Goal: Task Accomplishment & Management: Use online tool/utility

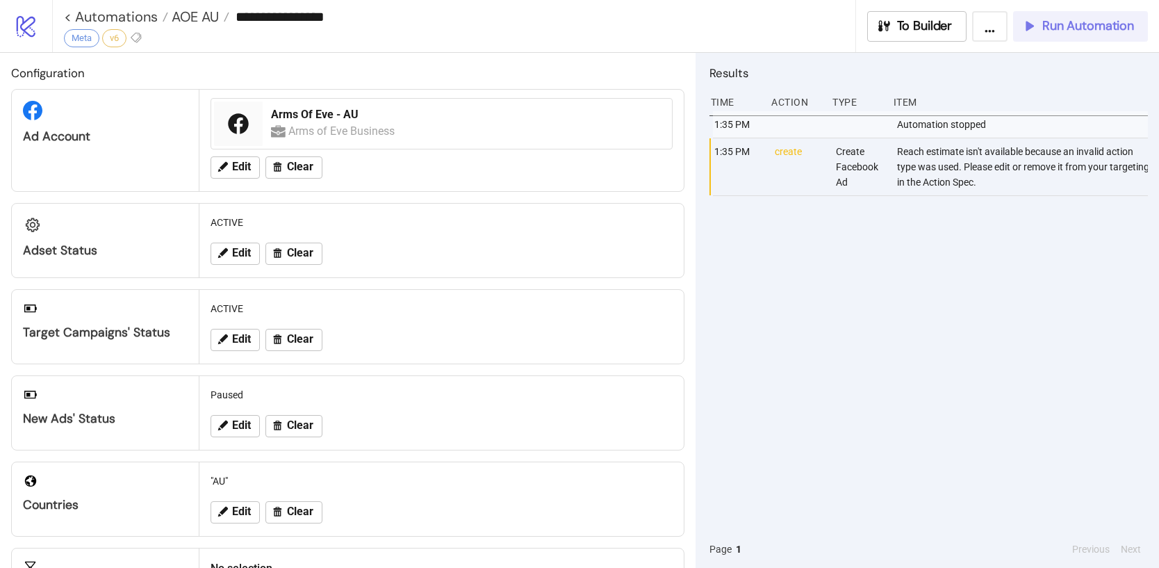
click at [1078, 32] on span "Run Automation" at bounding box center [1088, 26] width 92 height 16
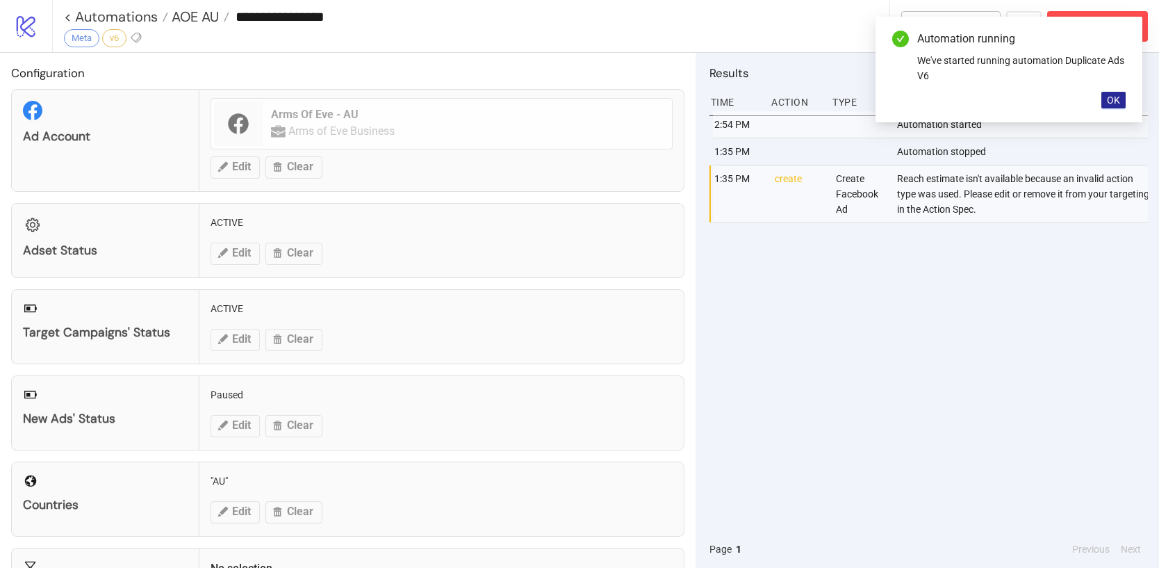
click at [1112, 95] on span "OK" at bounding box center [1113, 99] width 13 height 11
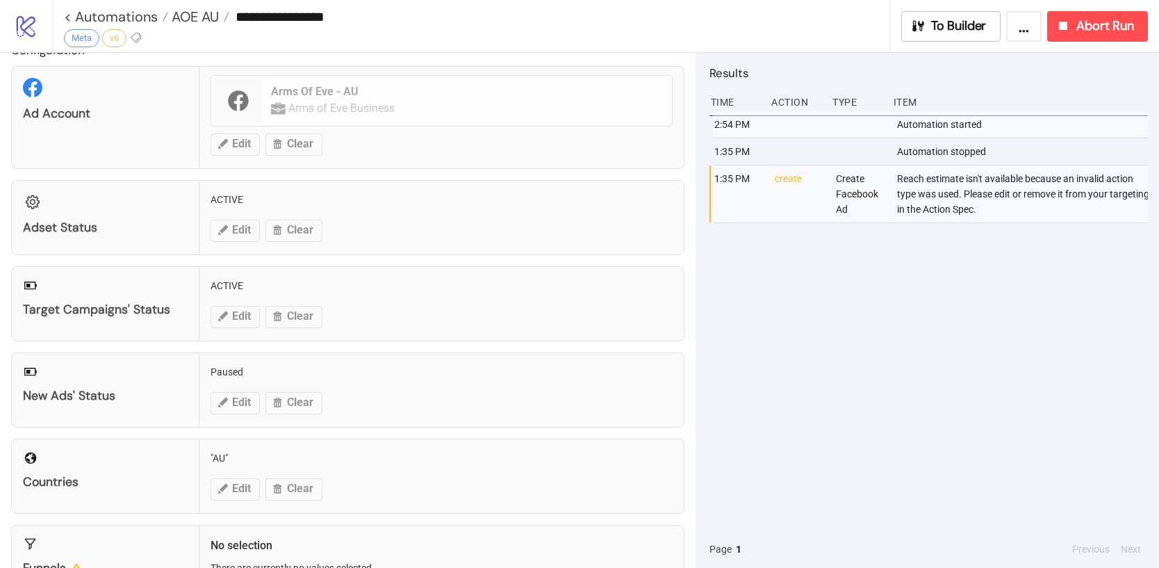
scroll to position [24, 0]
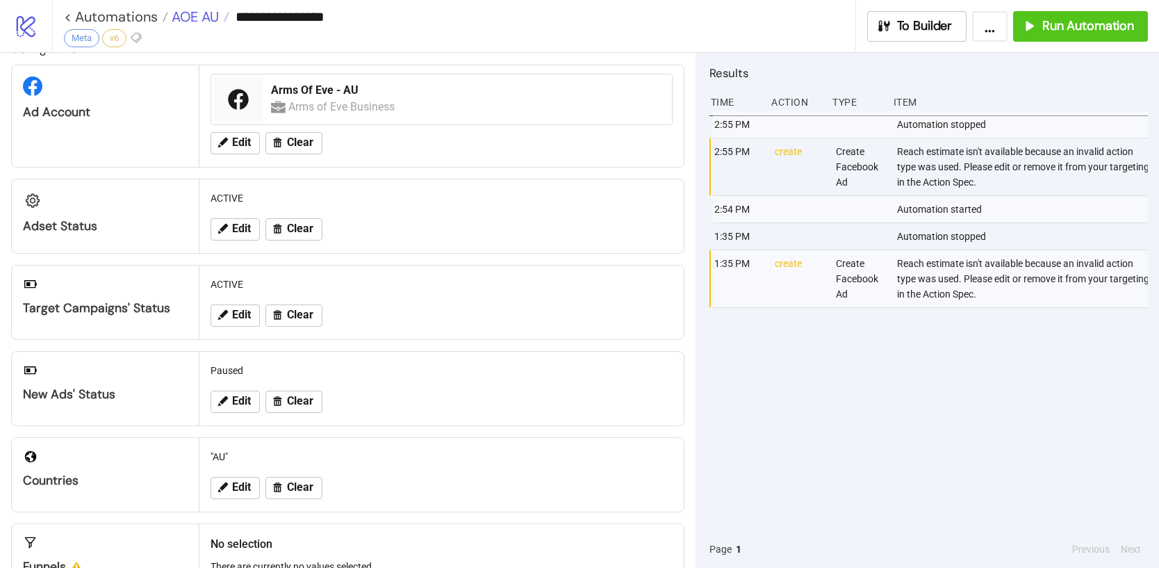
click at [194, 24] on span "AOE AU" at bounding box center [193, 17] width 51 height 18
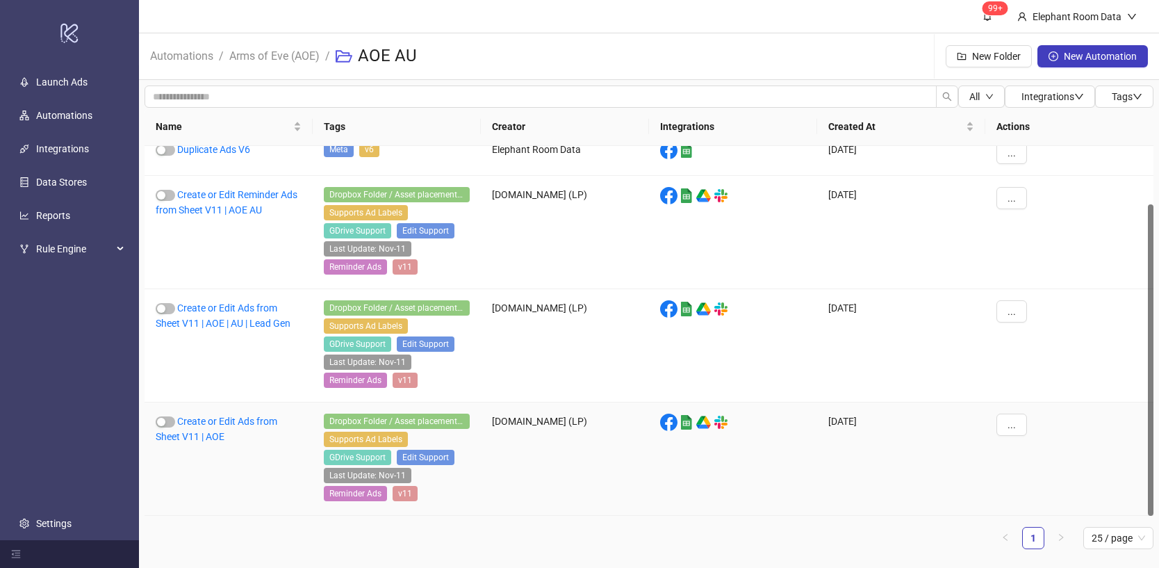
scroll to position [69, 0]
click at [1019, 427] on button "..." at bounding box center [1011, 424] width 31 height 22
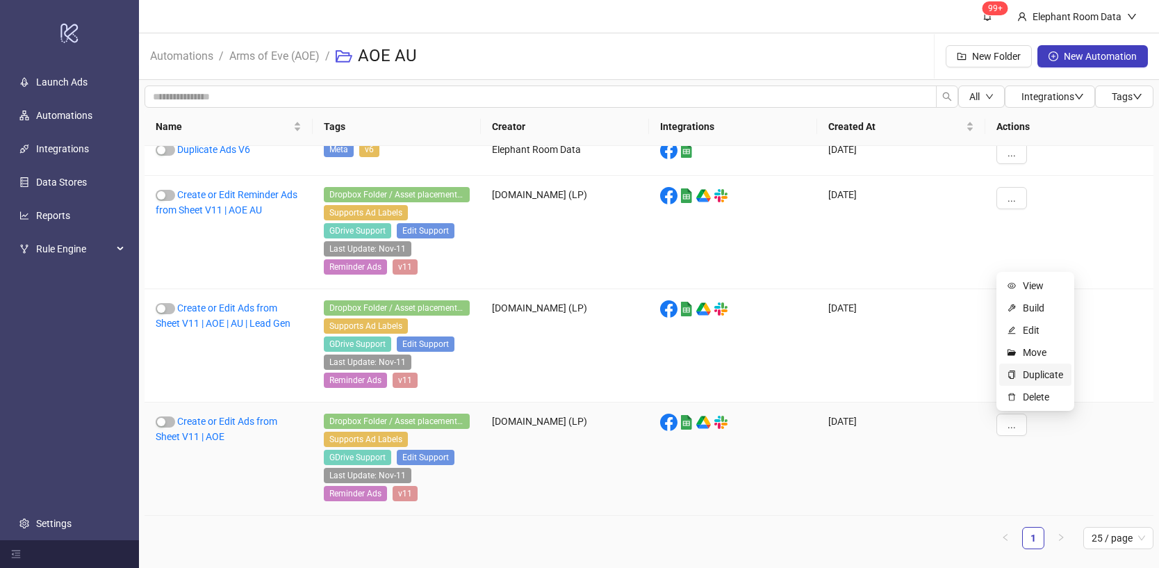
click at [1053, 371] on span "Duplicate" at bounding box center [1043, 374] width 40 height 15
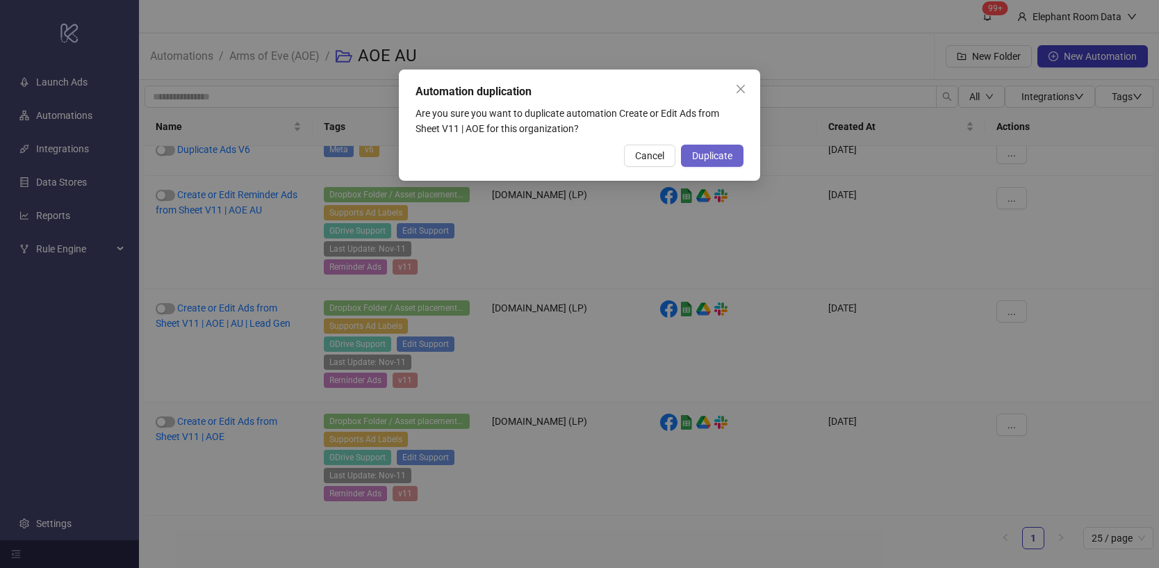
click at [711, 161] on span "Duplicate" at bounding box center [712, 155] width 40 height 11
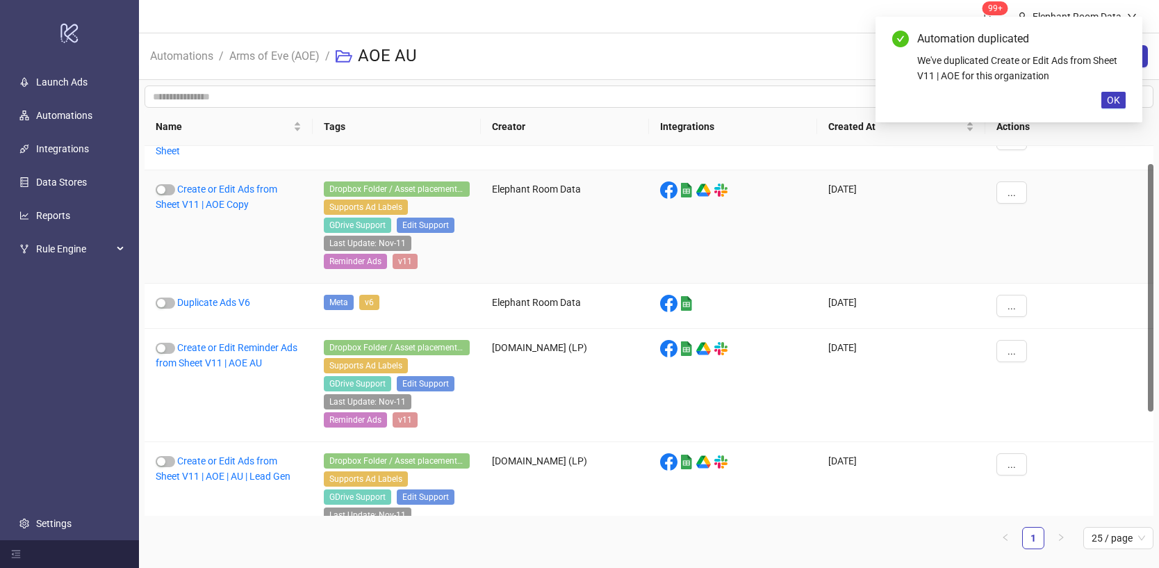
scroll to position [0, 0]
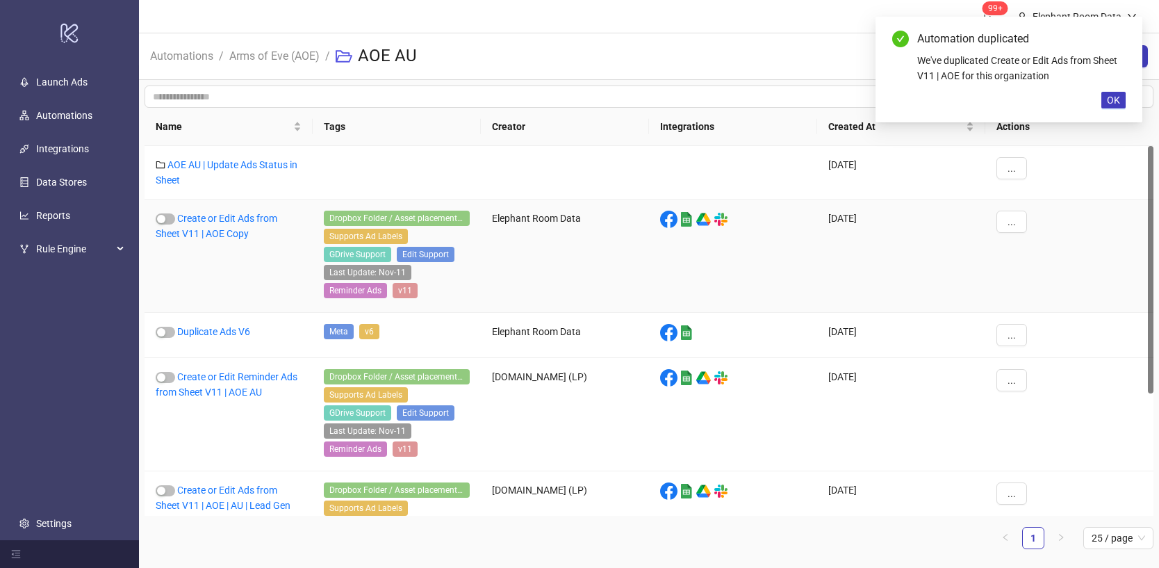
click at [1012, 233] on div "..." at bounding box center [1069, 255] width 168 height 113
click at [1012, 228] on button "..." at bounding box center [1011, 222] width 31 height 22
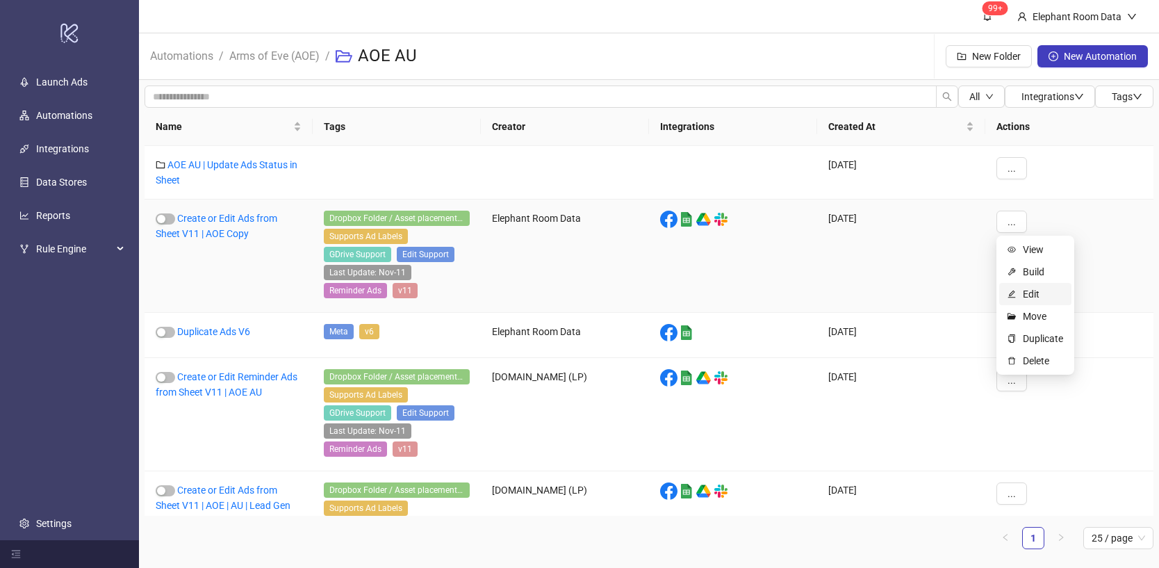
click at [1037, 290] on span "Edit" at bounding box center [1043, 293] width 40 height 15
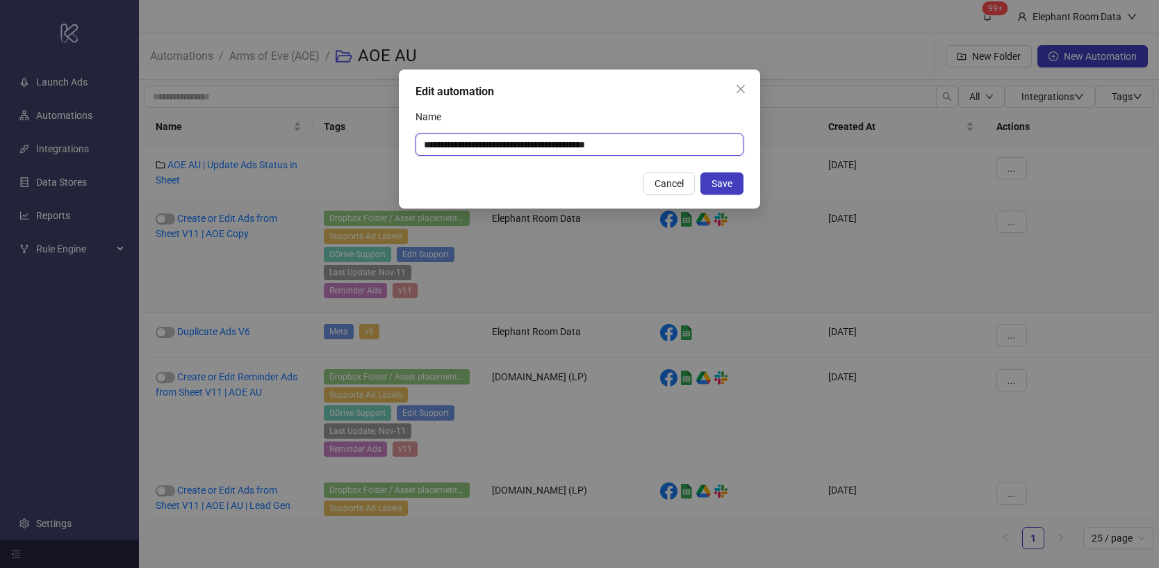
drag, startPoint x: 608, startPoint y: 144, endPoint x: 643, endPoint y: 143, distance: 34.7
click at [643, 143] on input "**********" at bounding box center [580, 144] width 328 height 22
drag, startPoint x: 629, startPoint y: 147, endPoint x: 632, endPoint y: 154, distance: 7.2
click at [629, 147] on input "**********" at bounding box center [580, 144] width 328 height 22
type input "**********"
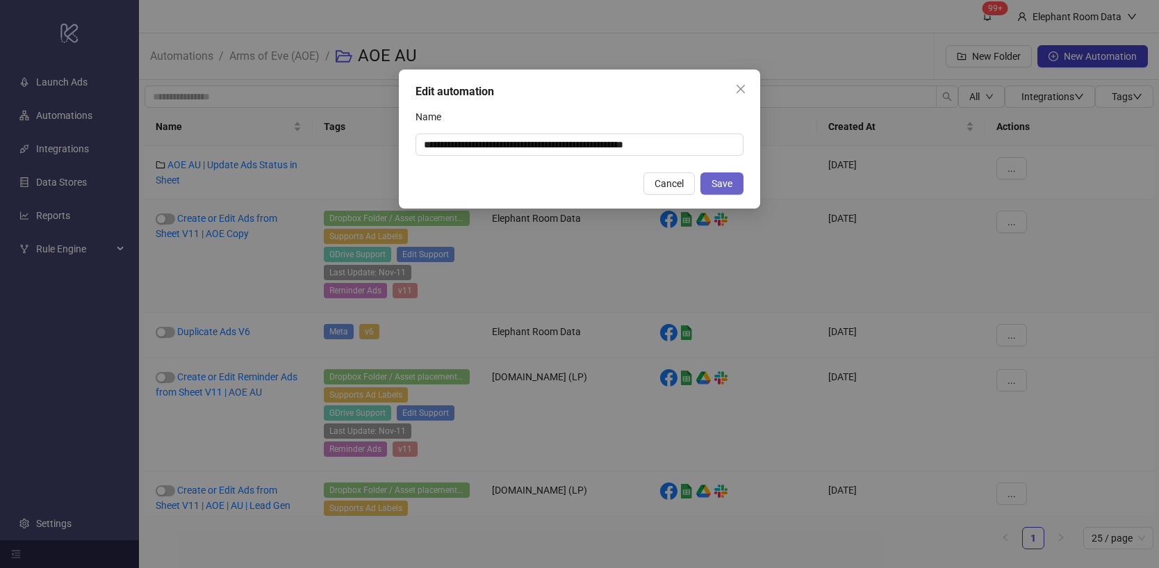
click at [715, 178] on span "Save" at bounding box center [721, 183] width 21 height 11
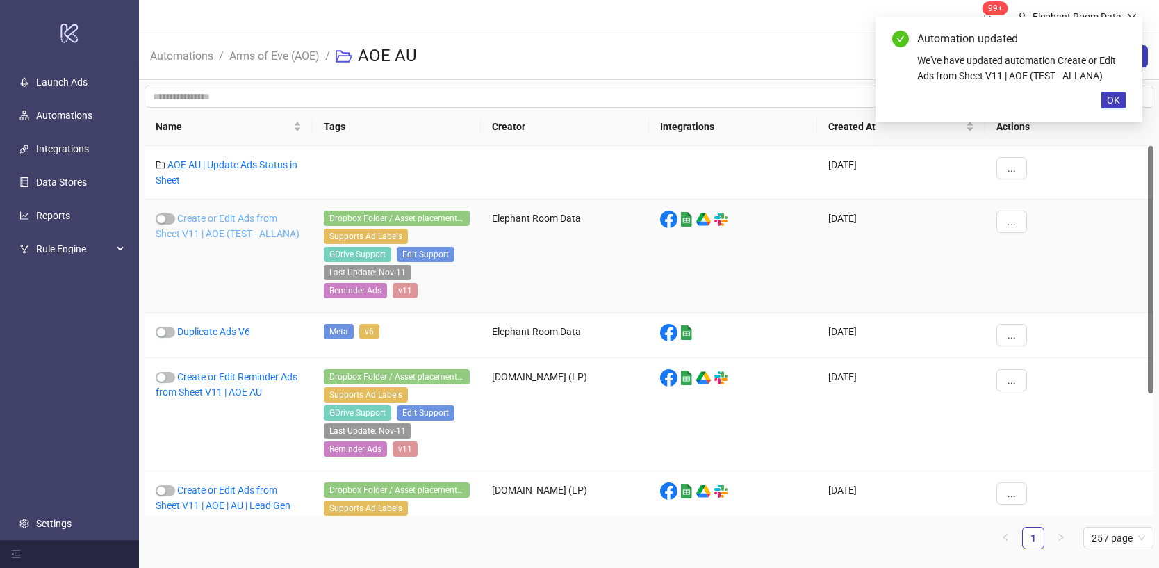
click at [278, 231] on link "Create or Edit Ads from Sheet V11 | AOE (TEST - ALLANA)" at bounding box center [228, 226] width 144 height 26
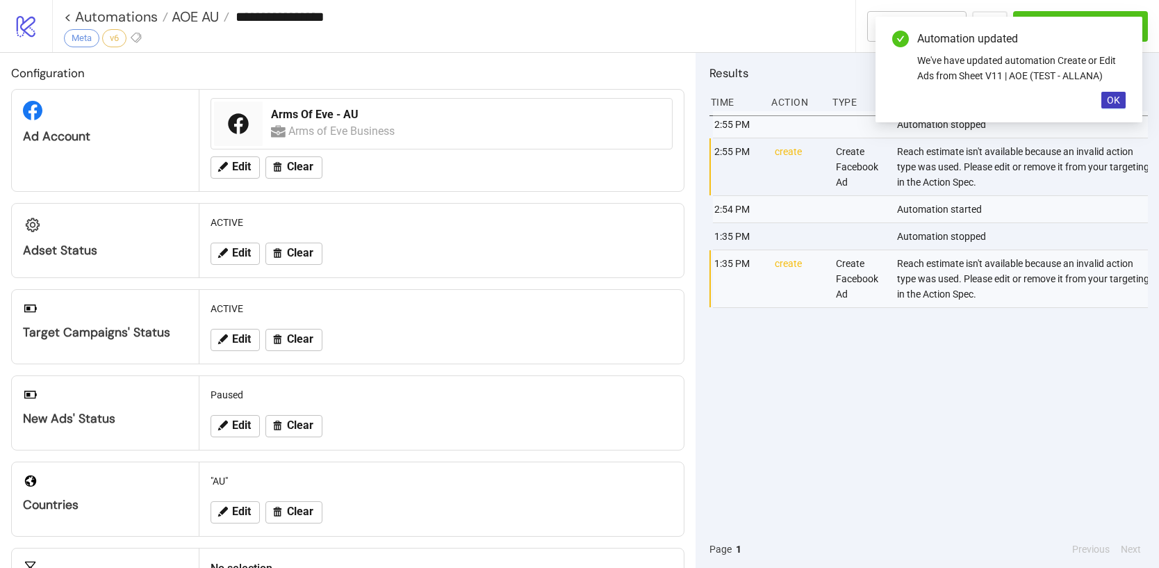
type input "**********"
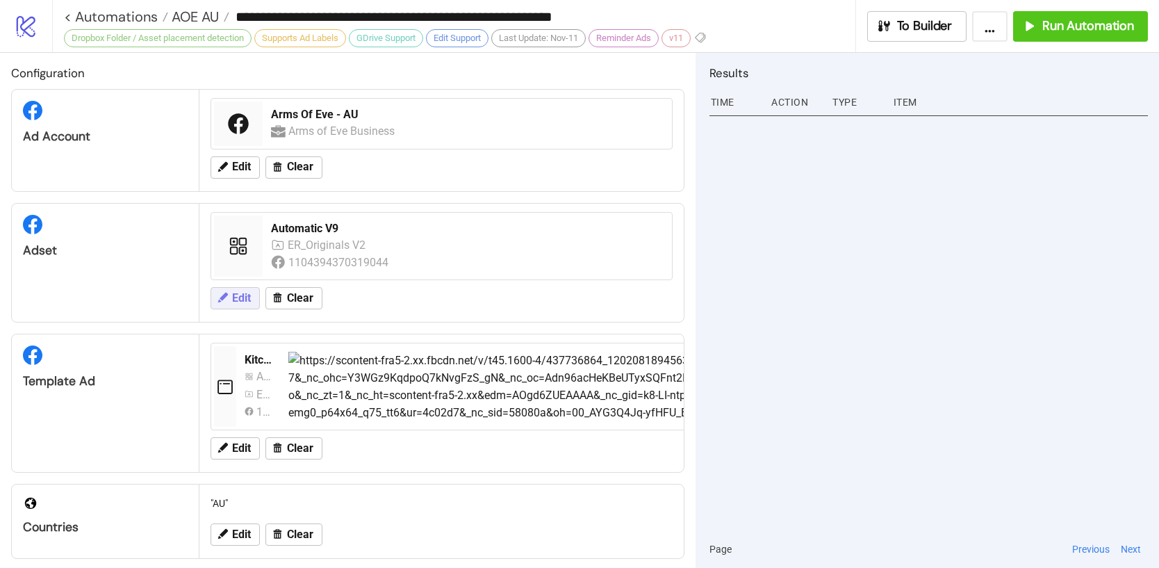
click at [233, 293] on span "Edit" at bounding box center [241, 298] width 19 height 13
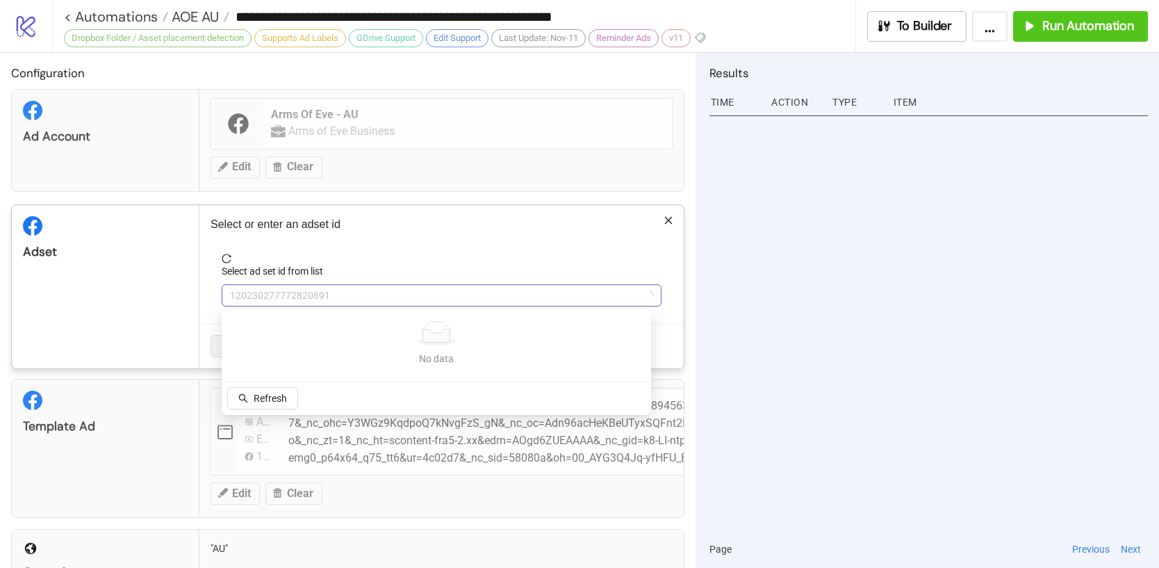
click at [320, 299] on span "120230277772820691" at bounding box center [441, 295] width 423 height 21
type input "***"
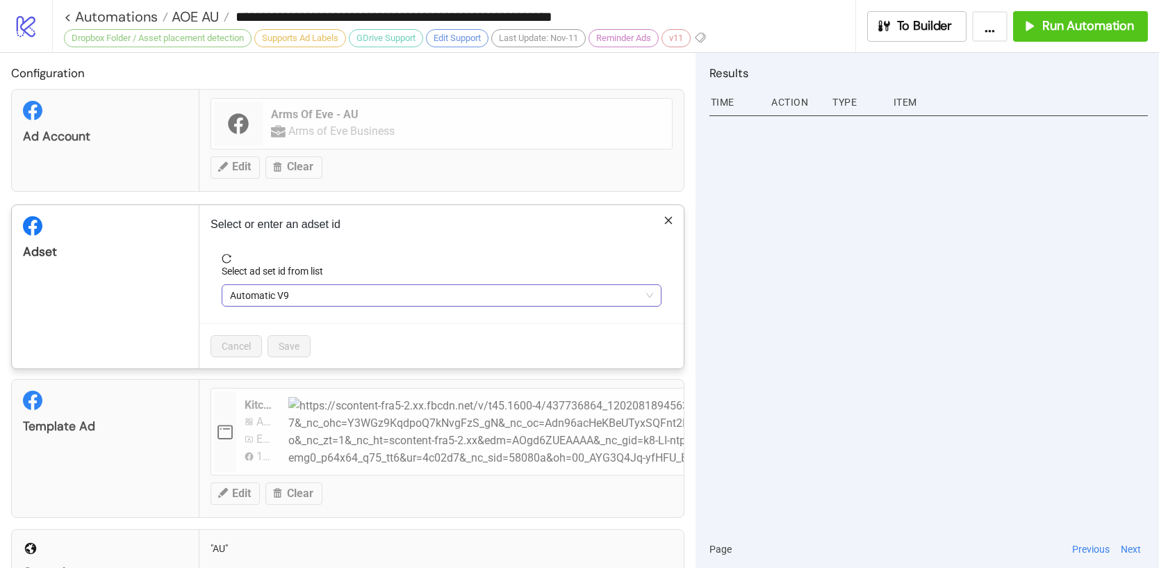
click at [266, 294] on span "Automatic V9" at bounding box center [441, 295] width 423 height 21
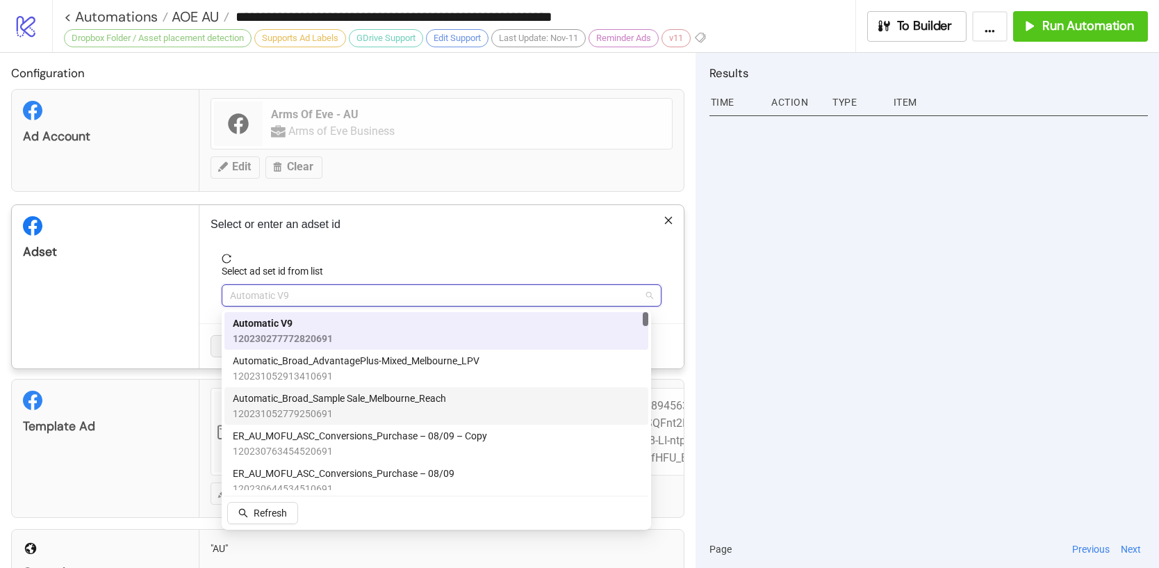
click at [403, 392] on span "Automatic_Broad_Sample Sale_Melbourne_Reach" at bounding box center [339, 397] width 213 height 15
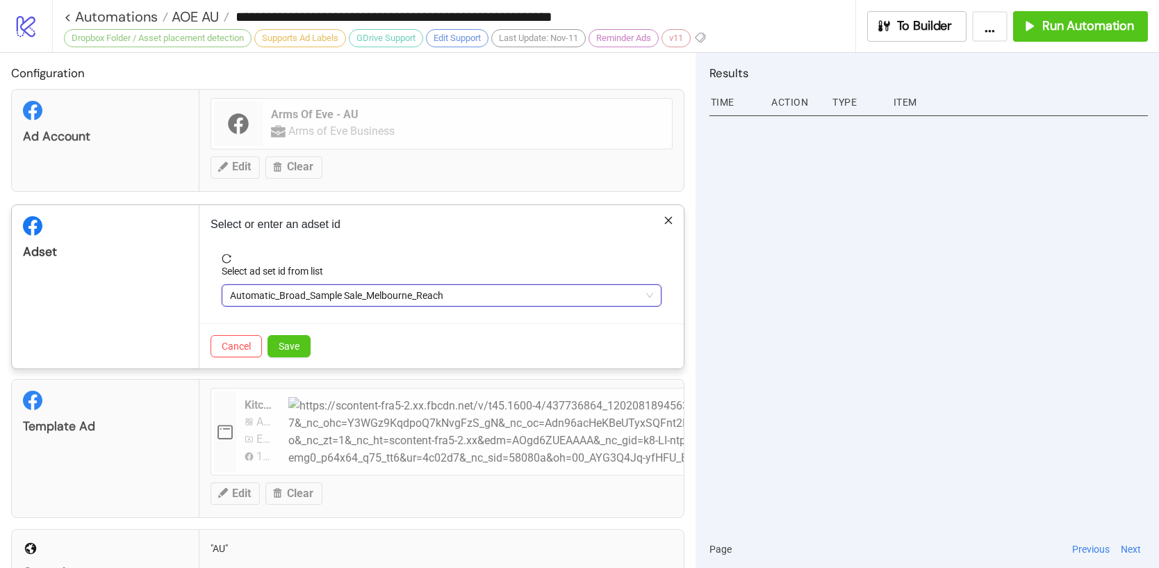
click at [162, 300] on div "Adset" at bounding box center [106, 286] width 188 height 163
click at [283, 343] on span "Save" at bounding box center [289, 345] width 21 height 11
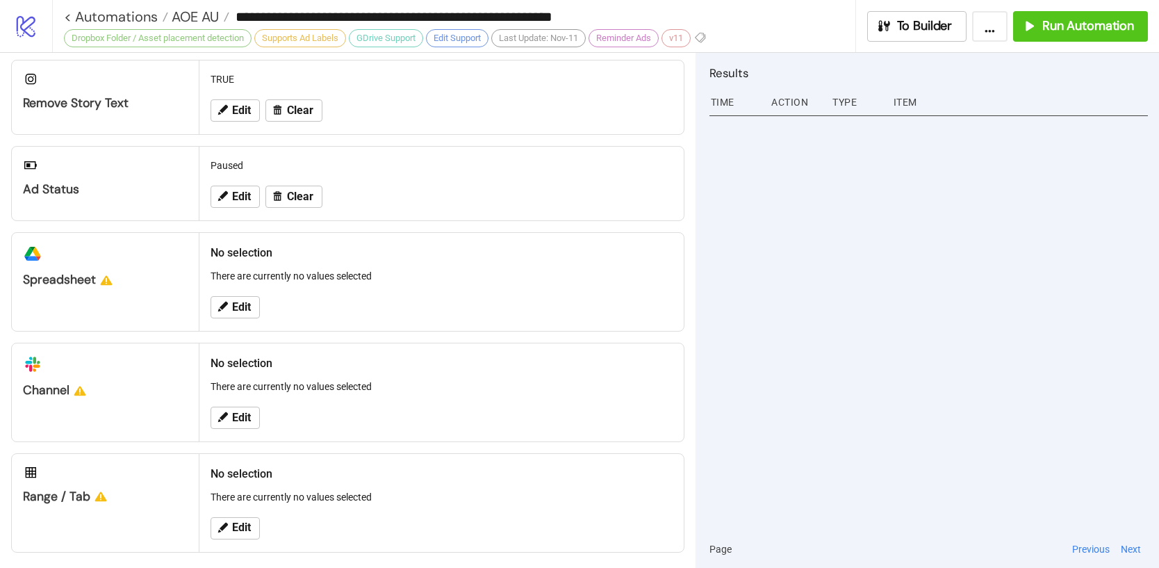
scroll to position [517, 0]
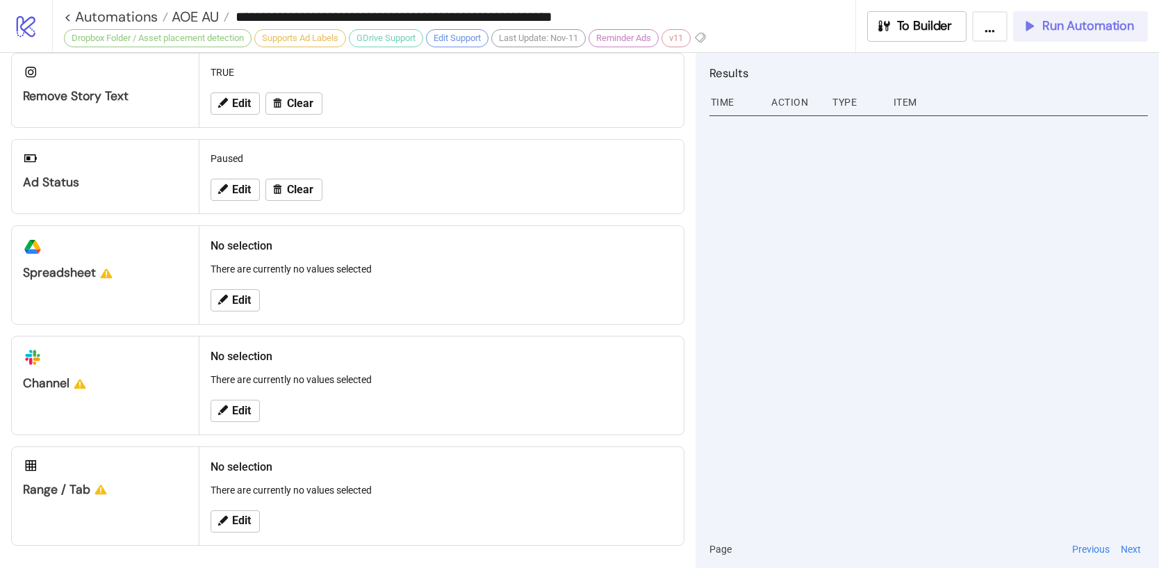
click at [1048, 27] on span "Run Automation" at bounding box center [1088, 26] width 92 height 16
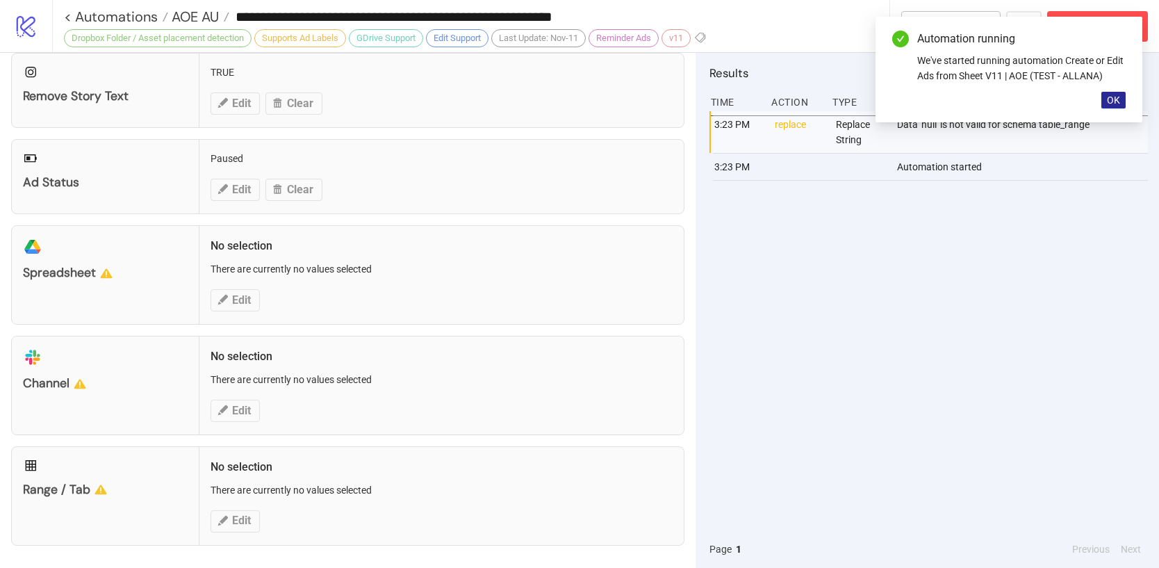
click at [1114, 101] on span "OK" at bounding box center [1113, 99] width 13 height 11
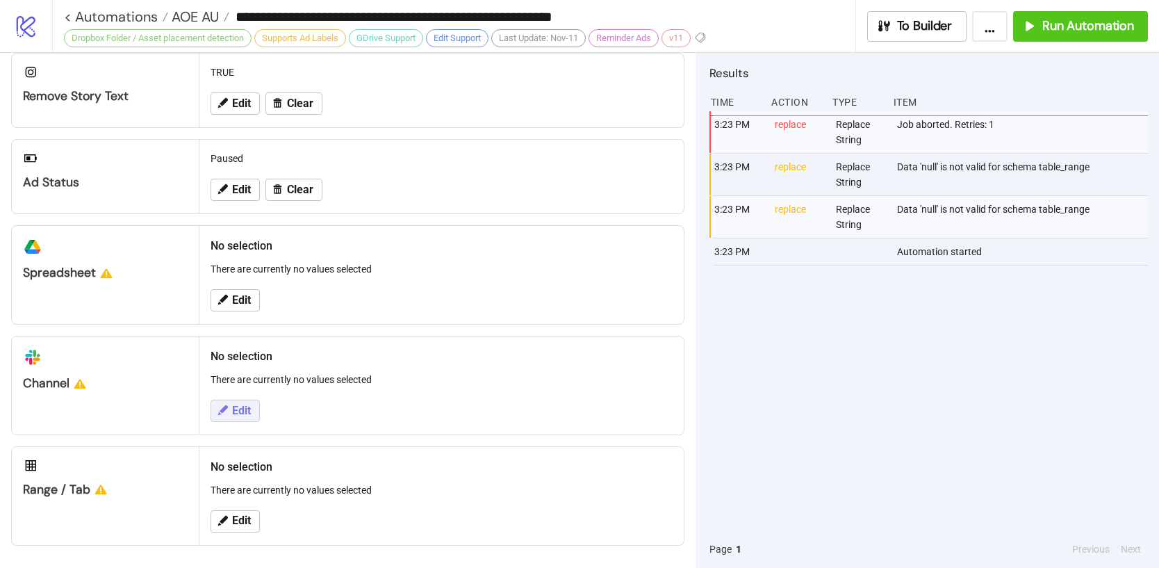
click at [243, 411] on span "Edit" at bounding box center [241, 410] width 19 height 13
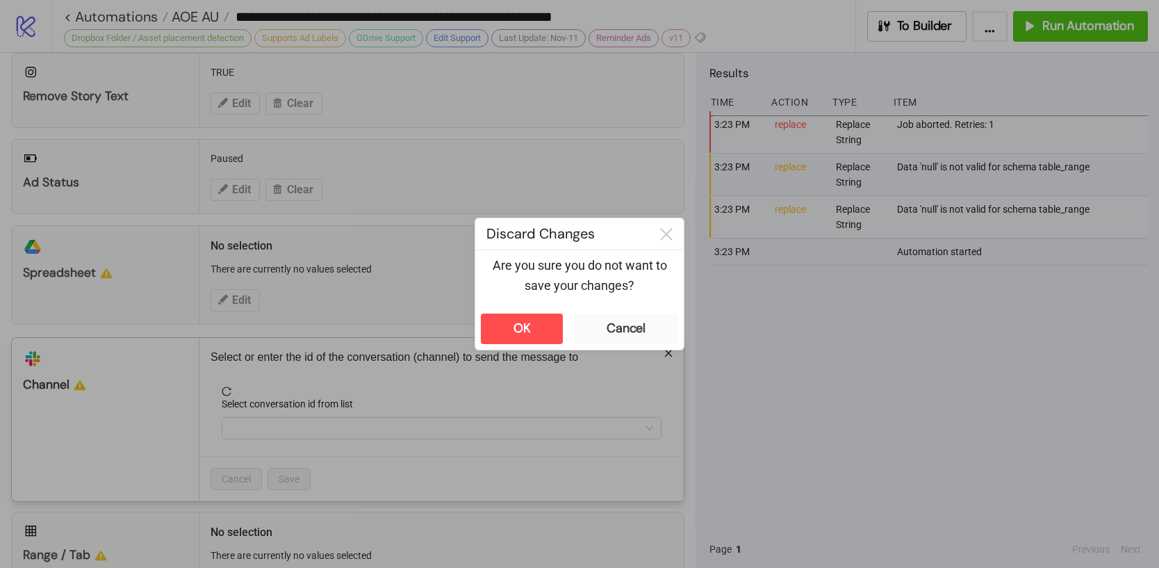
click at [252, 292] on div "**********" at bounding box center [579, 284] width 1159 height 568
click at [643, 324] on button "Cancel" at bounding box center [626, 328] width 104 height 31
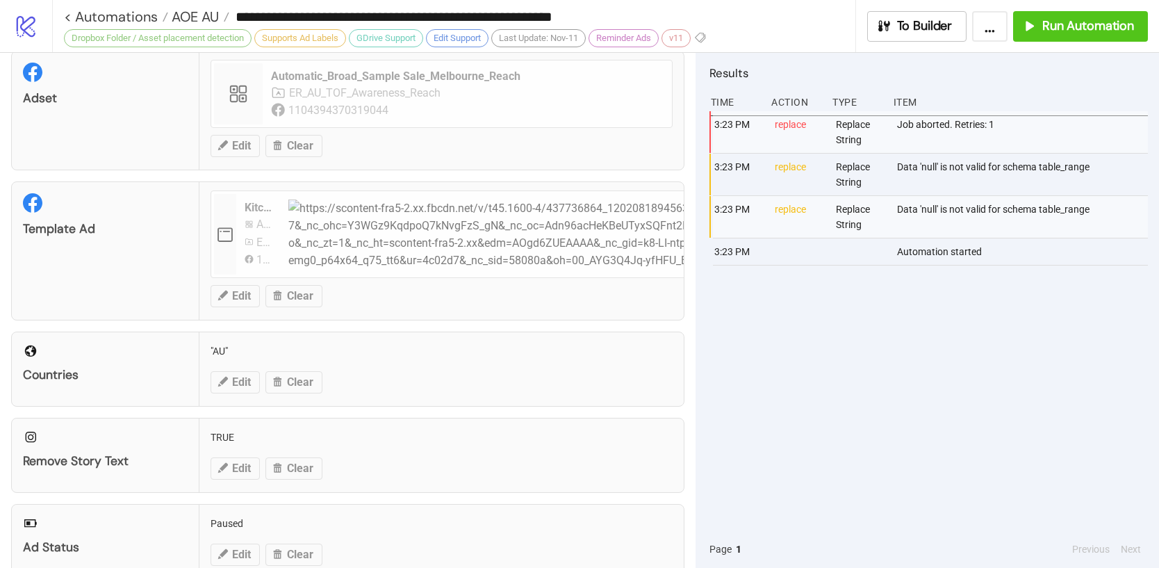
scroll to position [169, 0]
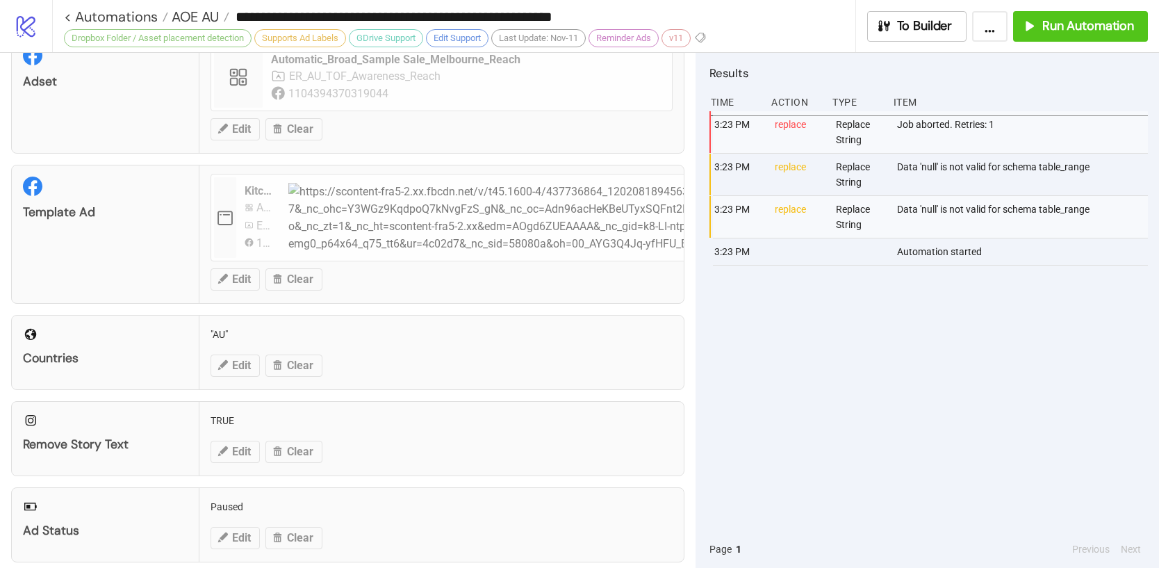
click at [789, 423] on div "**********" at bounding box center [579, 284] width 1159 height 568
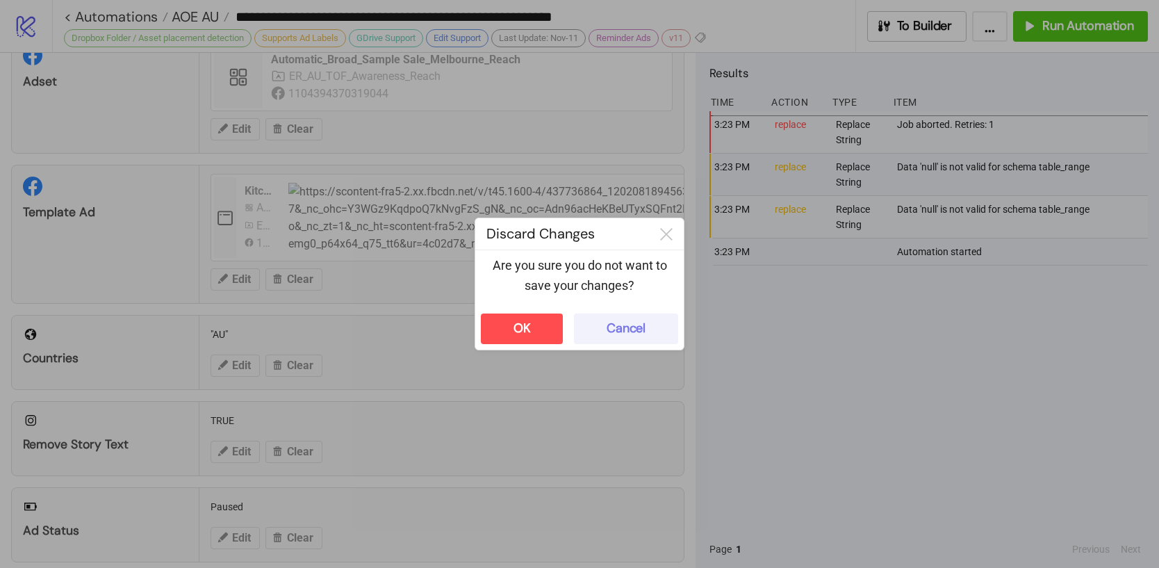
drag, startPoint x: 659, startPoint y: 329, endPoint x: 585, endPoint y: 339, distance: 74.4
click at [658, 329] on button "Cancel" at bounding box center [626, 328] width 104 height 31
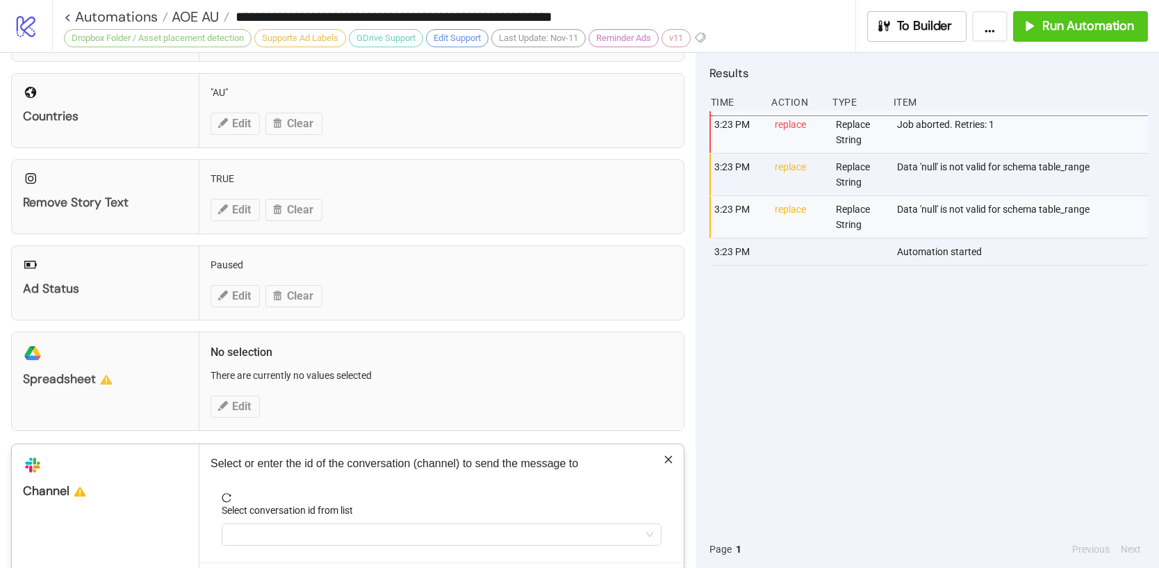
scroll to position [438, 0]
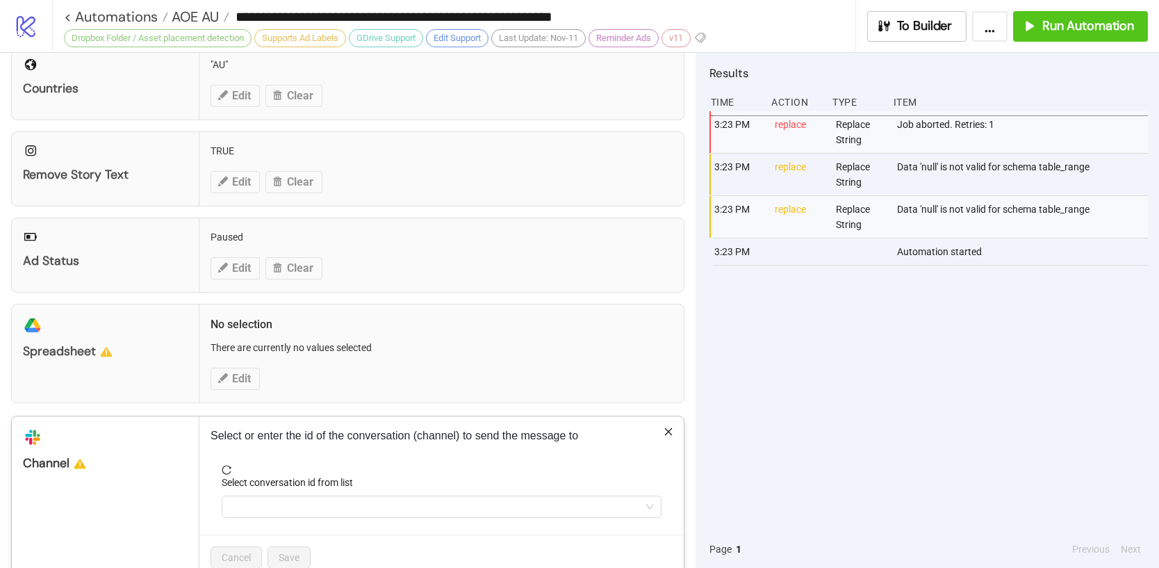
click at [250, 379] on div "**********" at bounding box center [579, 284] width 1159 height 568
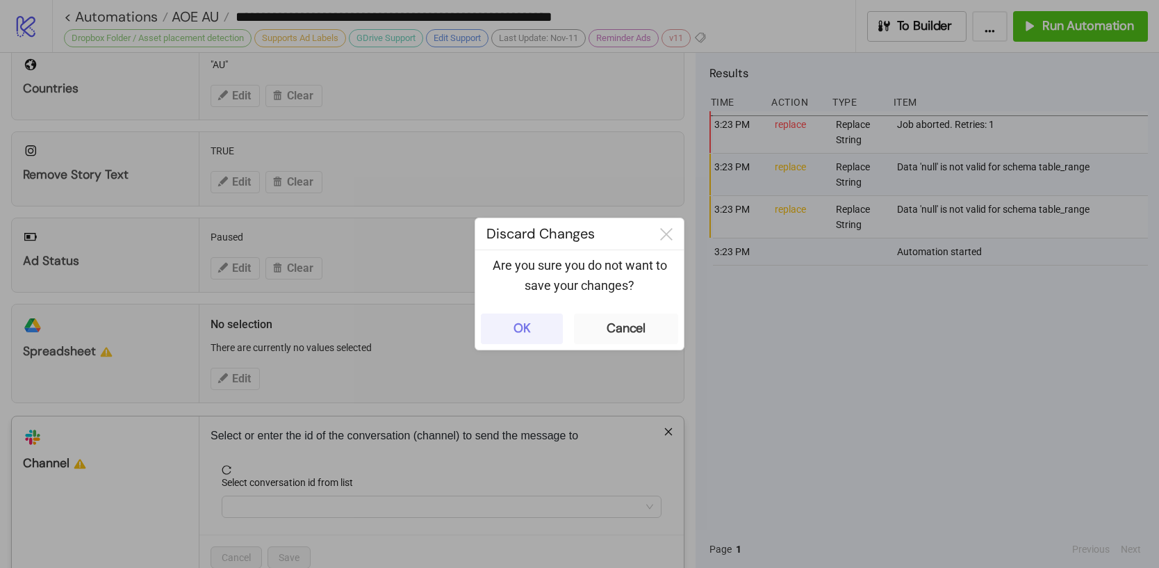
click at [531, 327] on button "OK" at bounding box center [522, 328] width 82 height 31
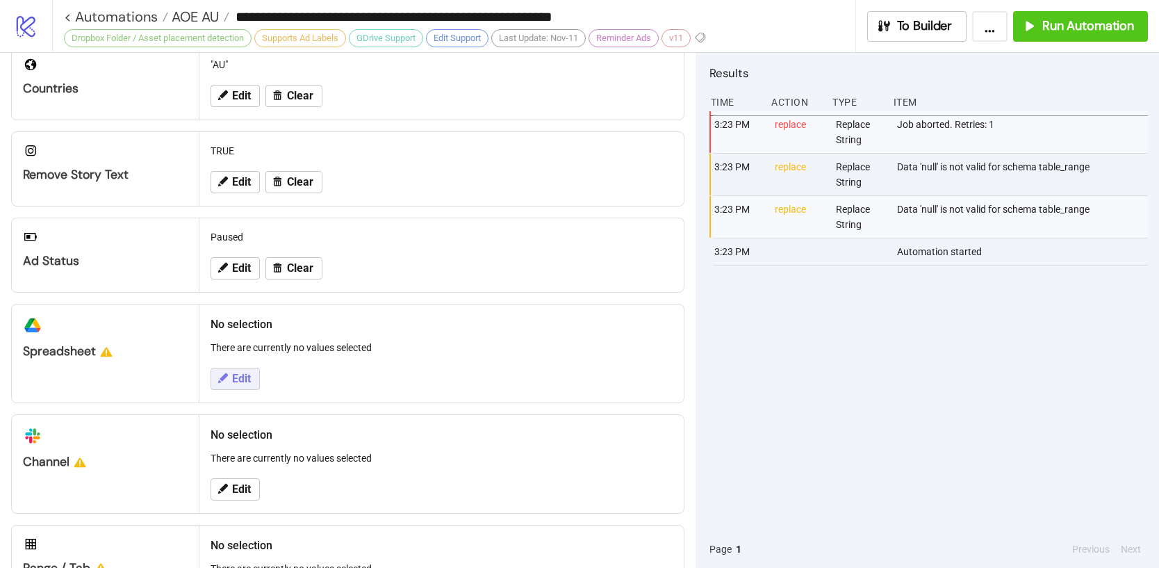
click at [252, 377] on button "Edit" at bounding box center [235, 379] width 49 height 22
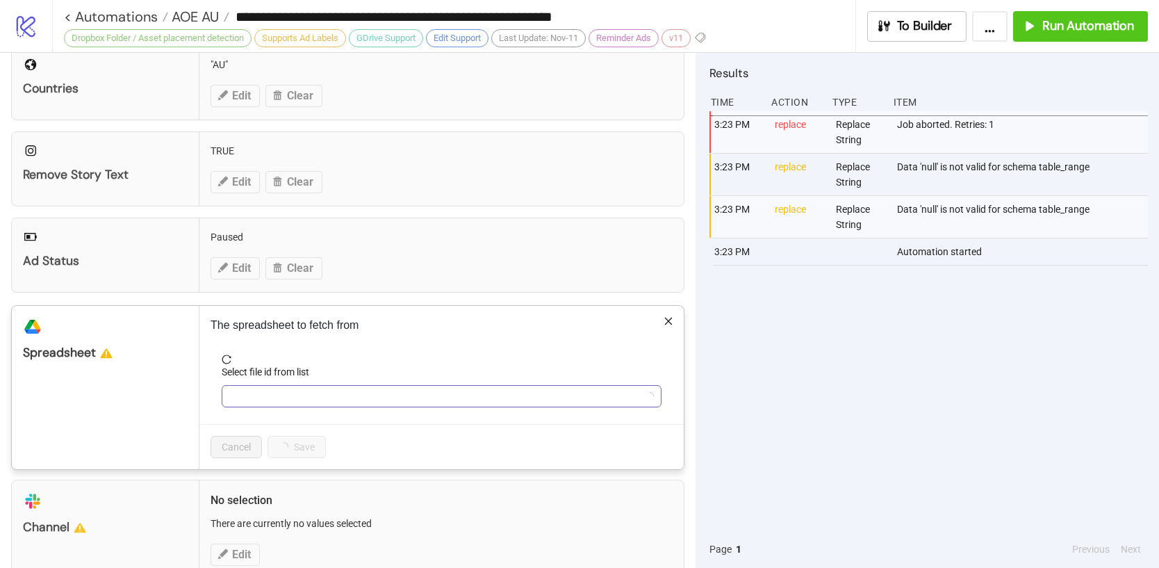
click at [262, 393] on input "Select file id from list" at bounding box center [435, 396] width 411 height 21
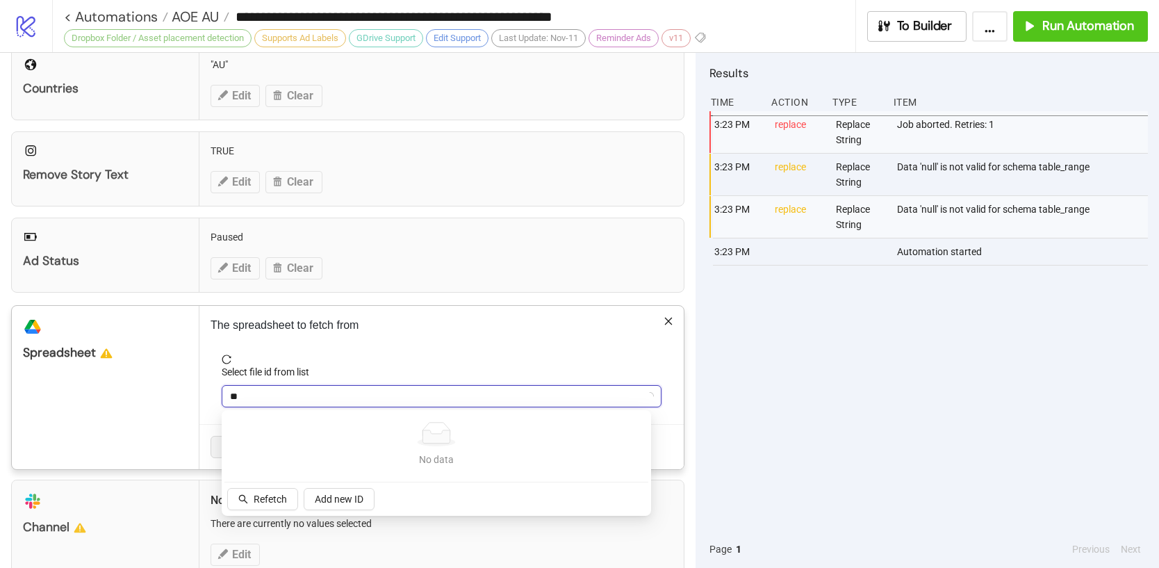
type input "***"
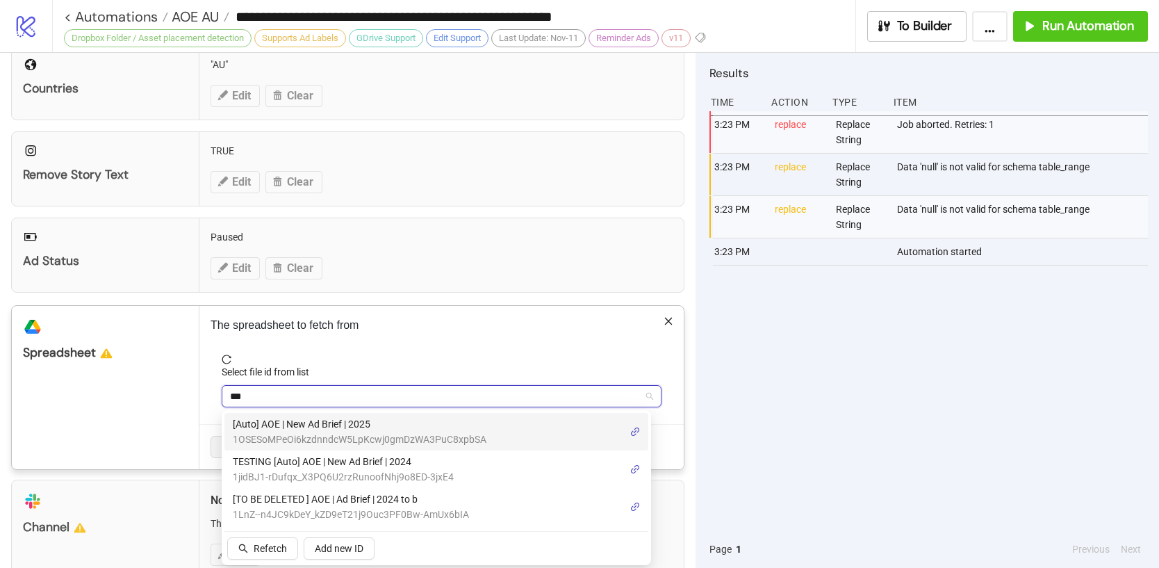
click at [302, 422] on span "[Auto] AOE | New Ad Brief | 2025" at bounding box center [360, 423] width 254 height 15
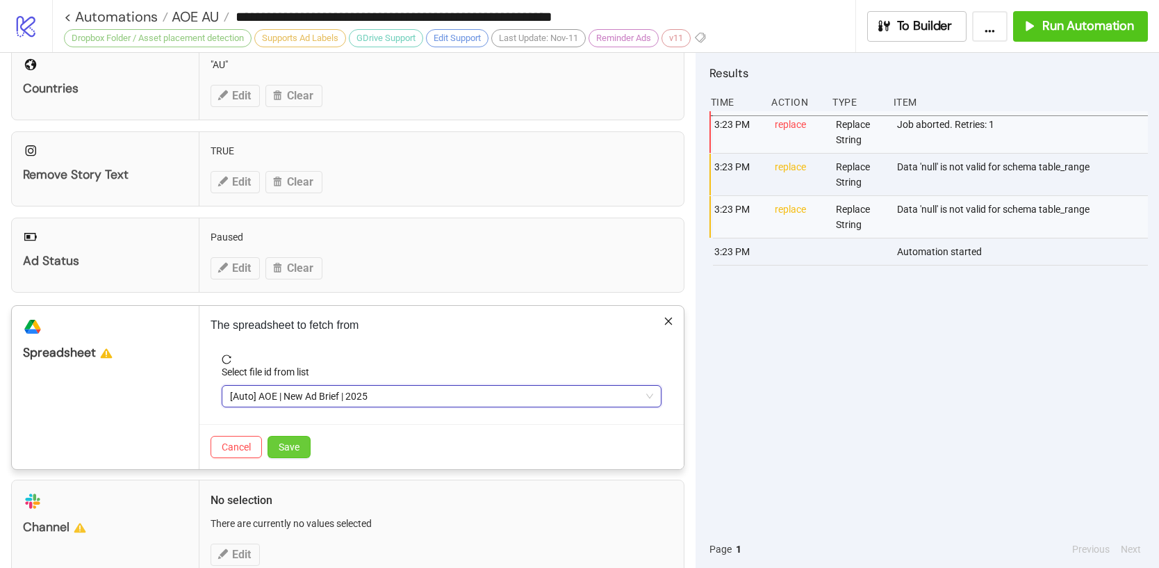
click at [275, 450] on button "Save" at bounding box center [289, 447] width 43 height 22
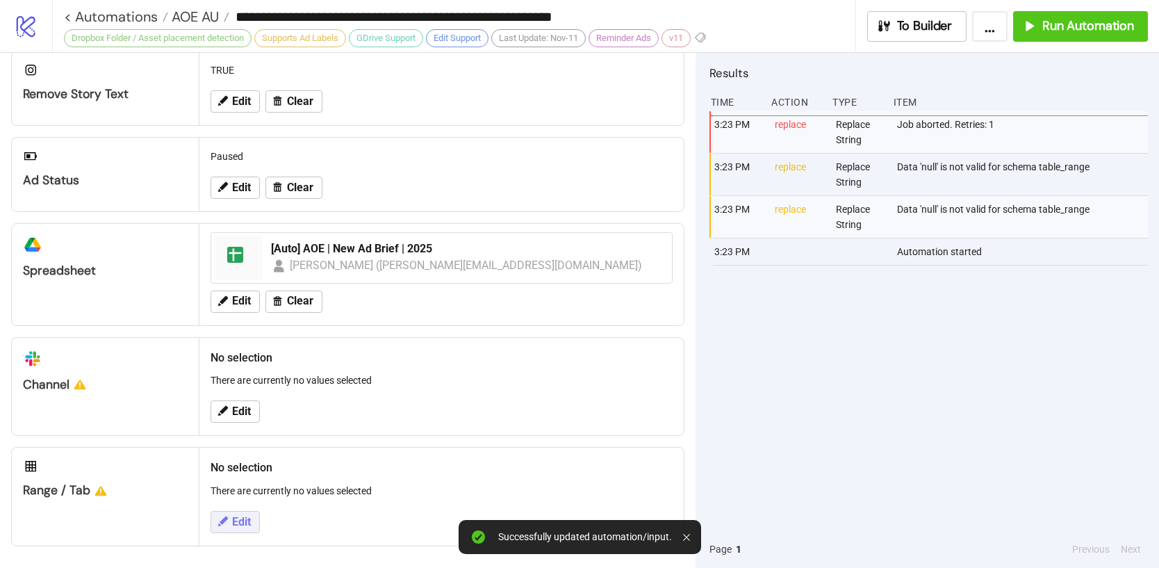
scroll to position [520, 0]
click at [227, 514] on icon at bounding box center [222, 520] width 13 height 13
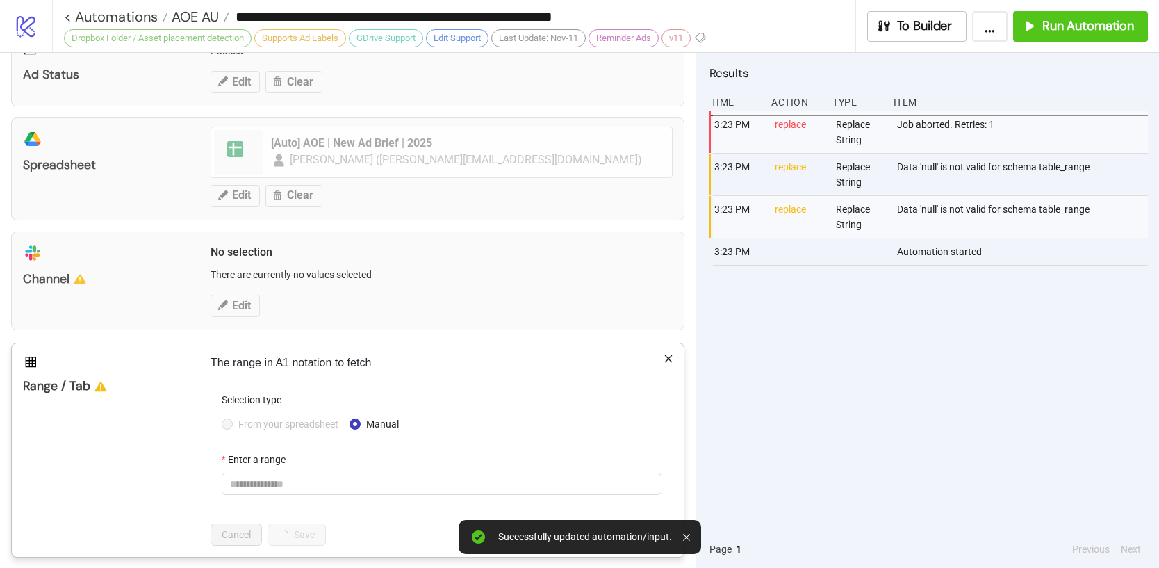
scroll to position [635, 0]
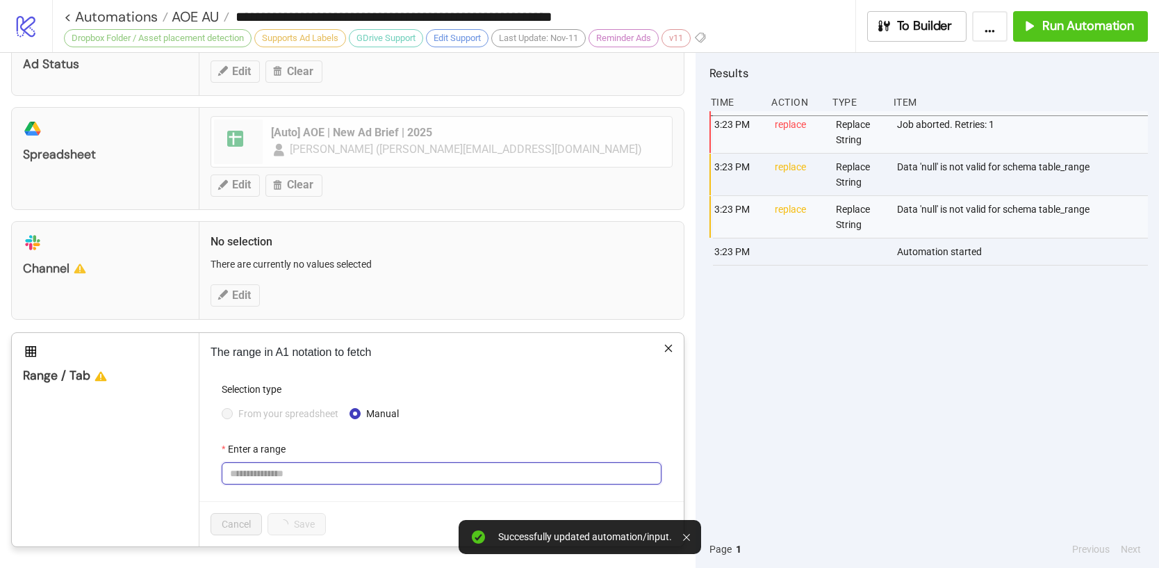
drag, startPoint x: 257, startPoint y: 470, endPoint x: 195, endPoint y: 483, distance: 63.8
click at [252, 469] on input "Enter a range" at bounding box center [442, 473] width 440 height 22
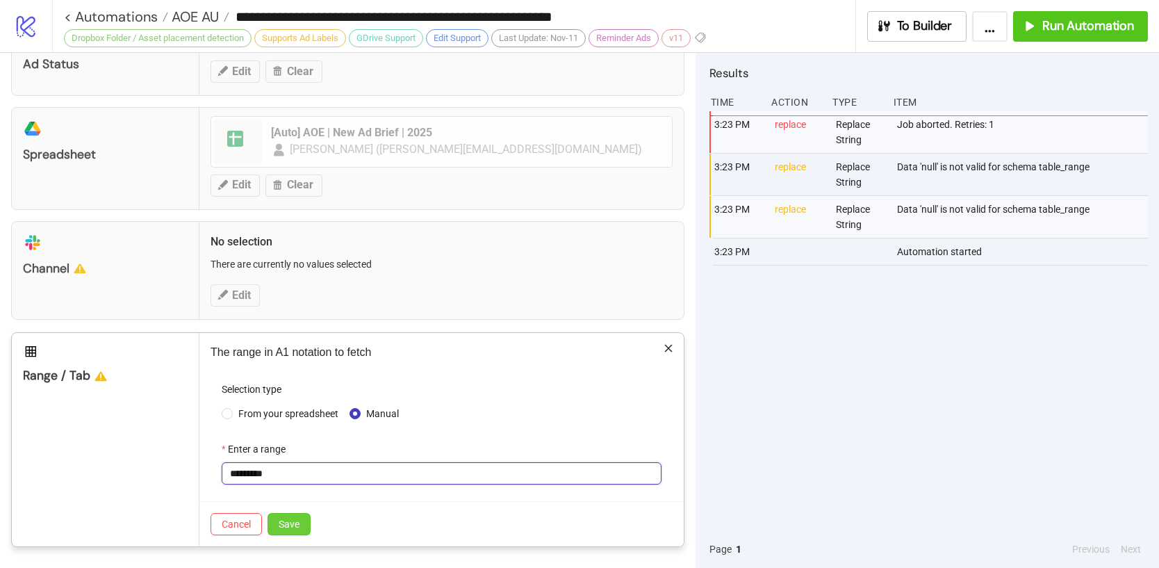
type input "*********"
click at [279, 532] on button "Save" at bounding box center [289, 524] width 43 height 22
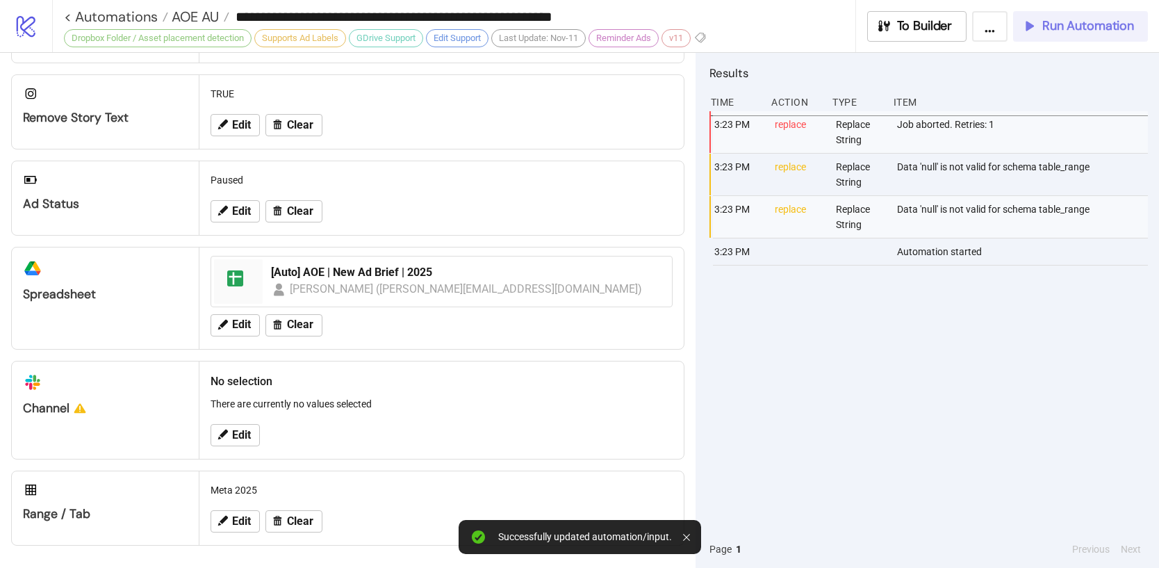
click at [1038, 37] on button "Run Automation" at bounding box center [1080, 26] width 135 height 31
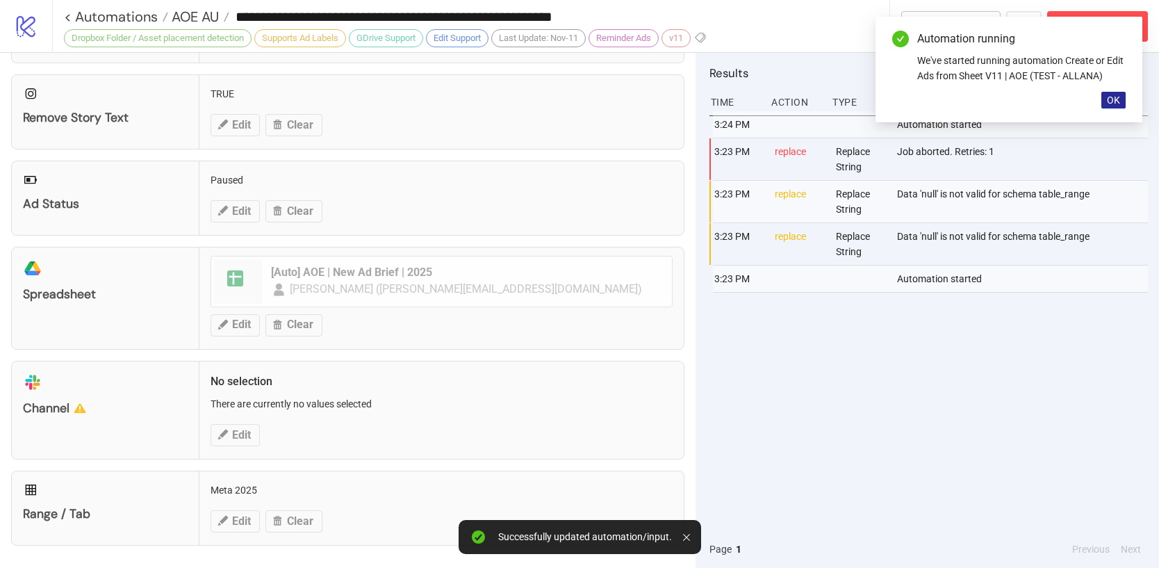
click at [1114, 100] on span "OK" at bounding box center [1113, 99] width 13 height 11
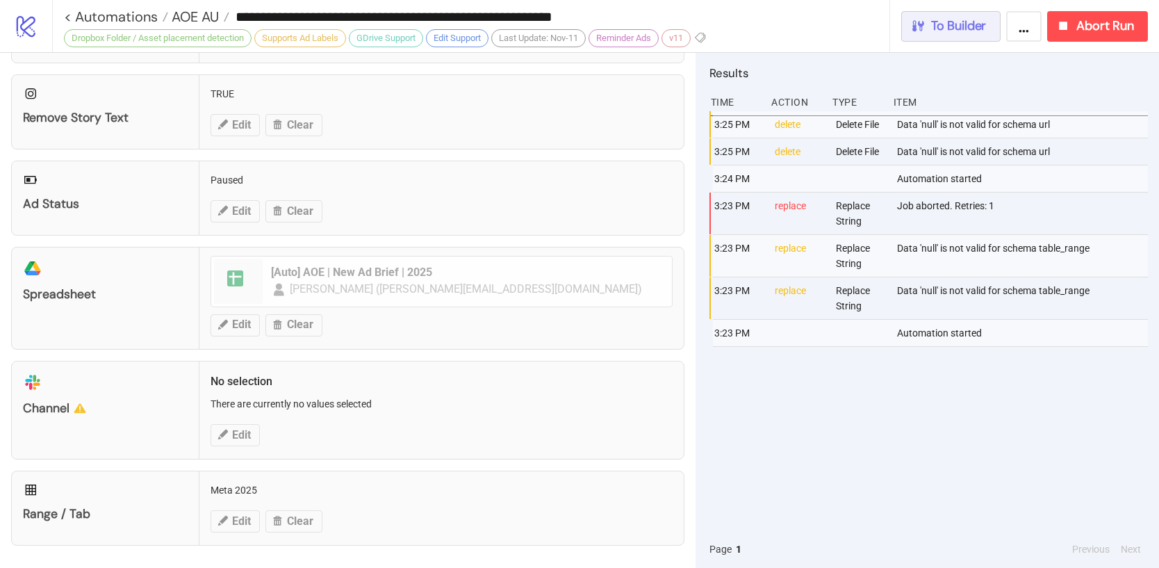
click at [935, 38] on button "To Builder" at bounding box center [951, 26] width 100 height 31
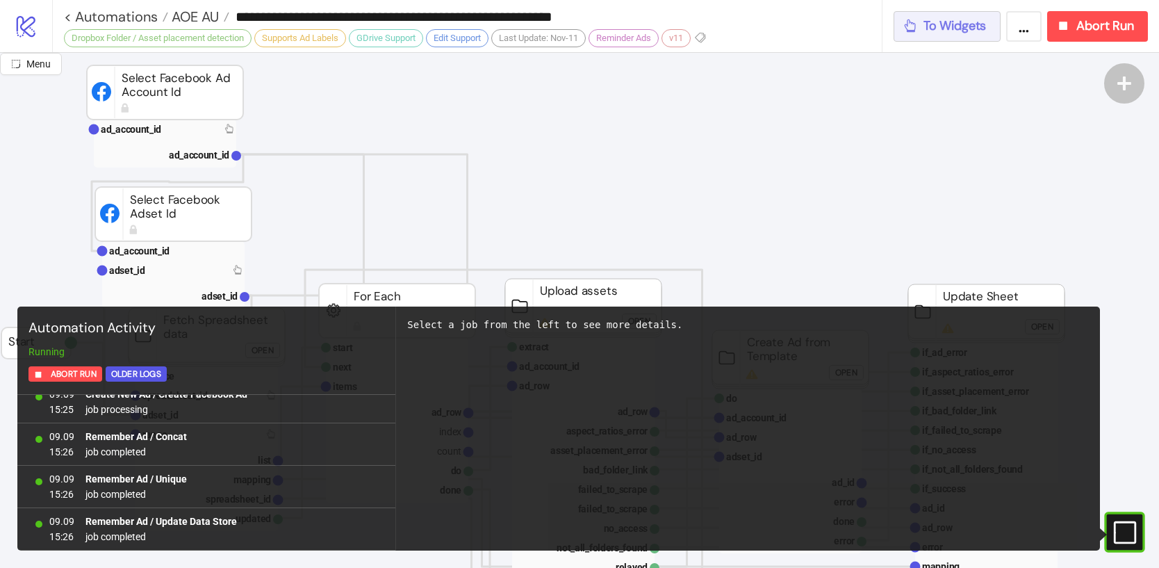
scroll to position [4268, 0]
click at [933, 30] on span "To Widgets" at bounding box center [954, 26] width 63 height 16
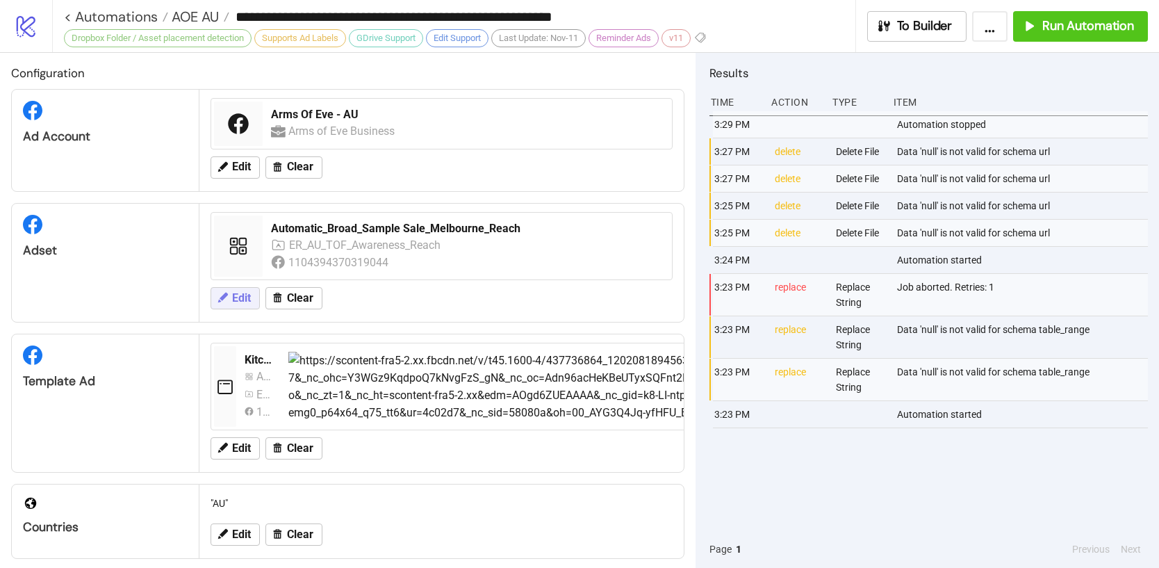
click at [248, 306] on button "Edit" at bounding box center [235, 298] width 49 height 22
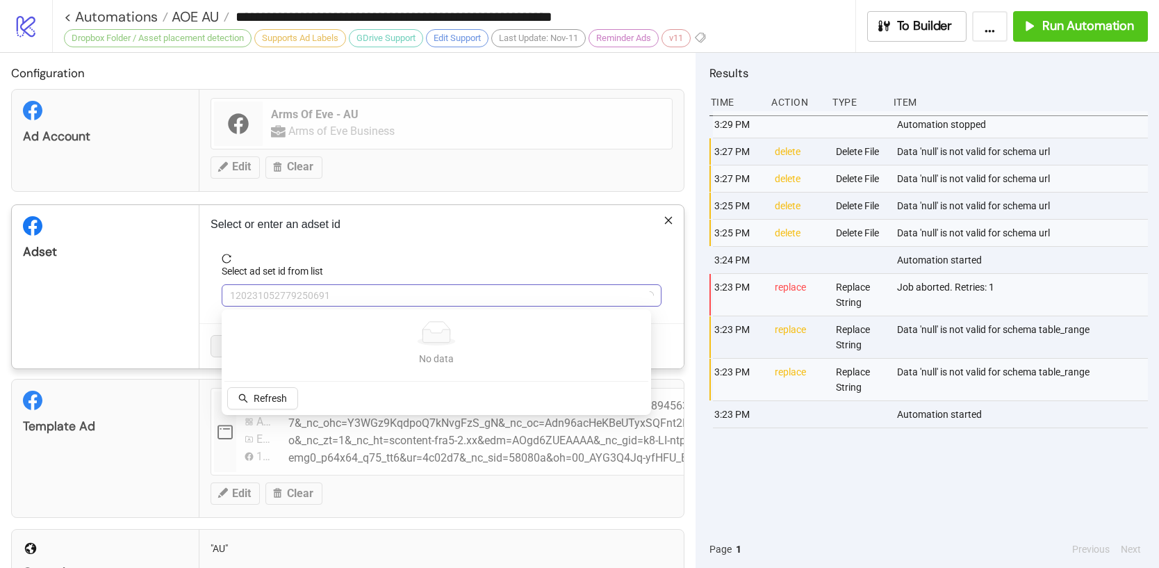
click at [268, 304] on span "120231052779250691" at bounding box center [441, 295] width 423 height 21
type input "****"
click at [269, 388] on button "Refetch" at bounding box center [262, 398] width 71 height 22
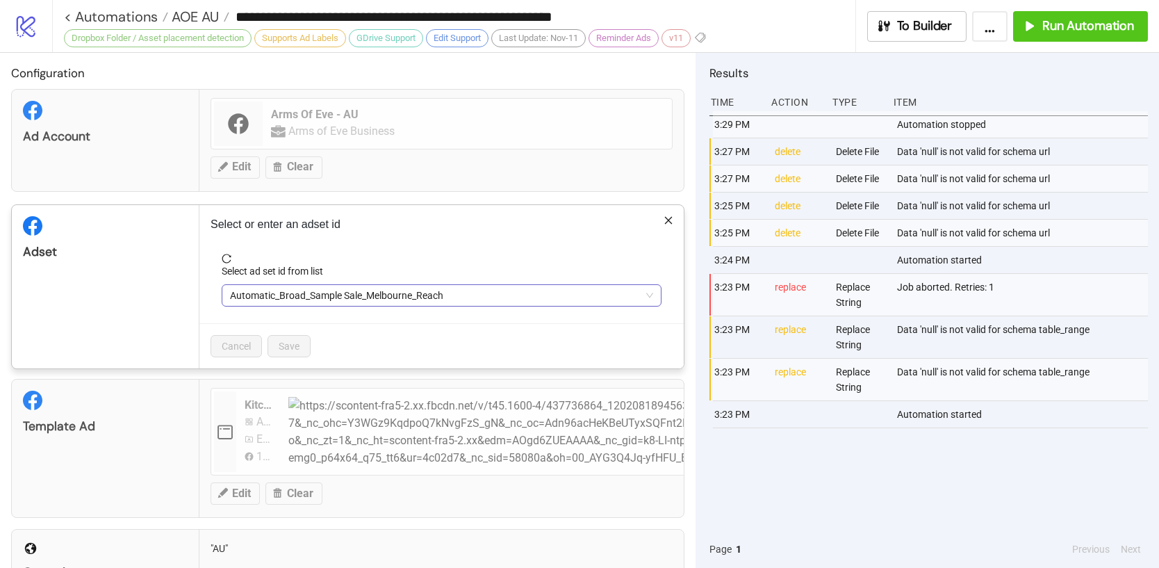
click at [324, 299] on span "Automatic_Broad_Sample Sale_Melbourne_Reach" at bounding box center [441, 295] width 423 height 21
click at [327, 300] on span "Automatic_Broad_Sample Sale_Melbourne_Reach" at bounding box center [441, 295] width 423 height 21
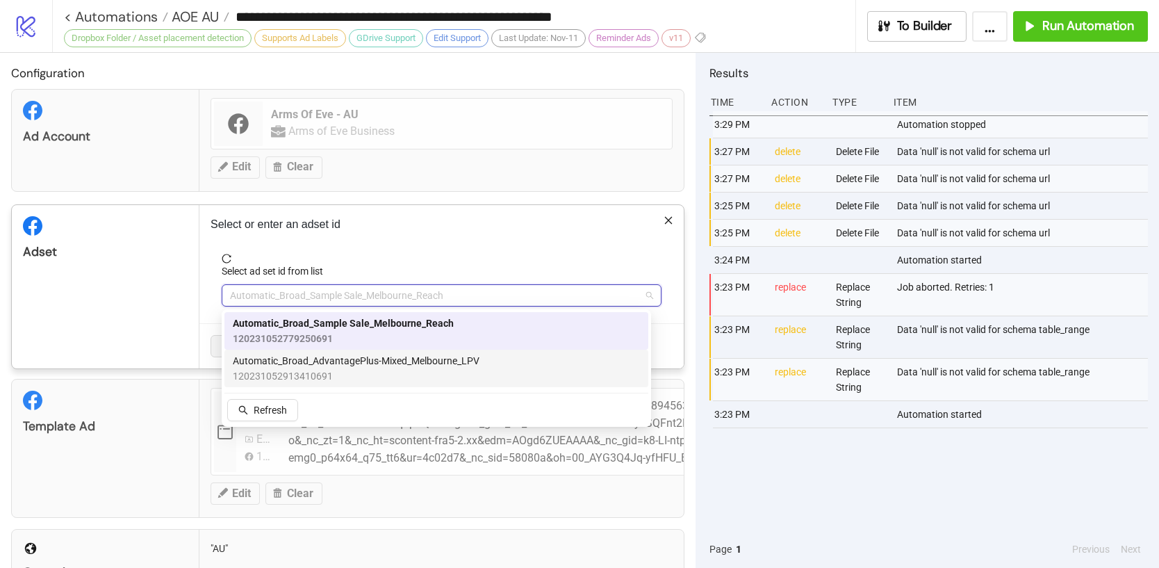
click at [395, 359] on span "Automatic_Broad_AdvantagePlus-Mixed_Melbourne_LPV" at bounding box center [356, 360] width 247 height 15
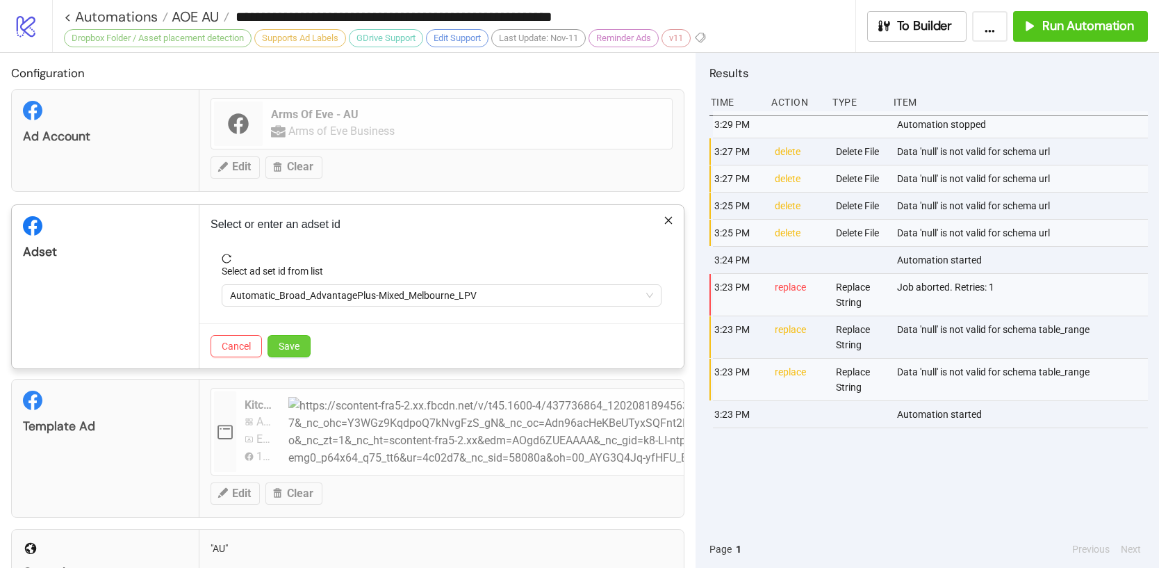
click at [310, 343] on button "Save" at bounding box center [289, 346] width 43 height 22
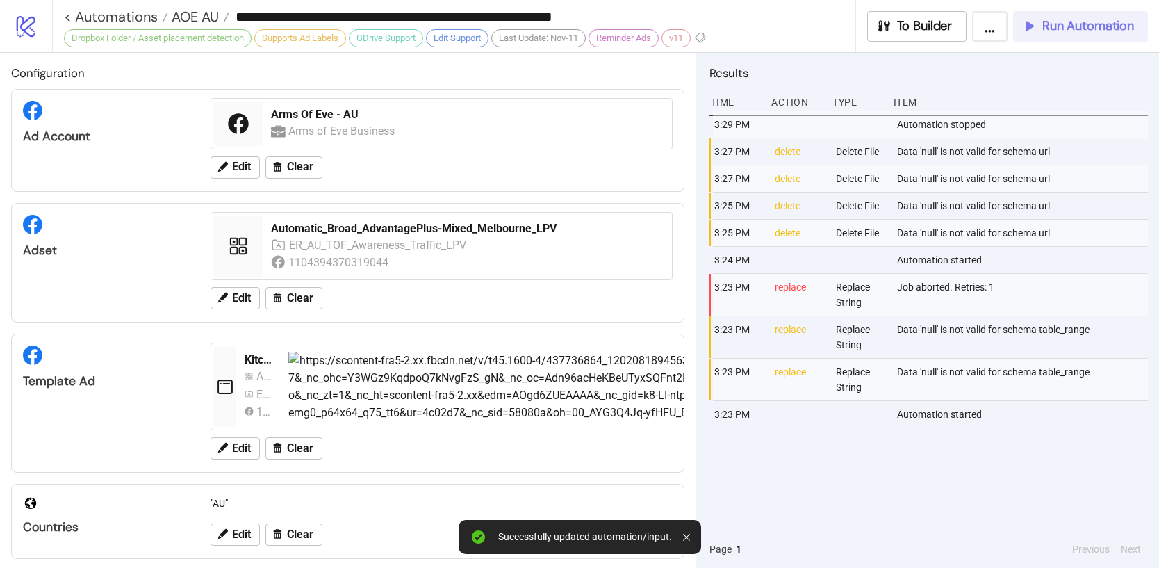
drag, startPoint x: 1047, startPoint y: 39, endPoint x: 1083, endPoint y: 30, distance: 36.6
click at [1047, 39] on button "Run Automation" at bounding box center [1080, 26] width 135 height 31
